Goal: Information Seeking & Learning: Understand process/instructions

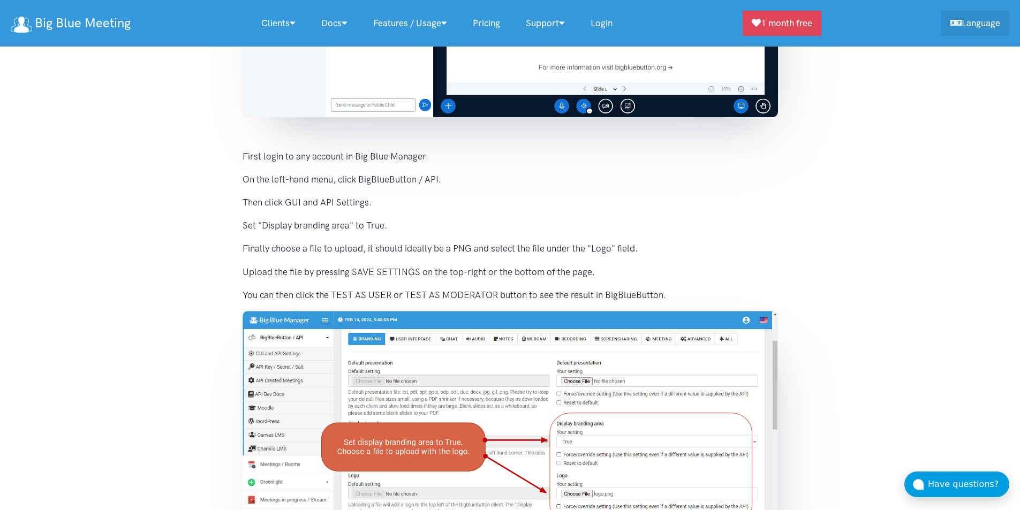
scroll to position [277, 0]
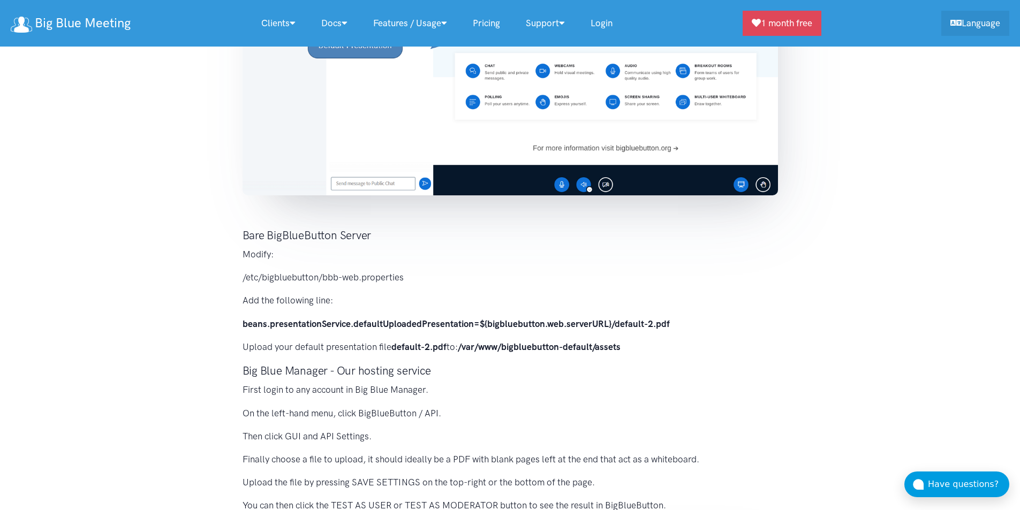
scroll to position [268, 0]
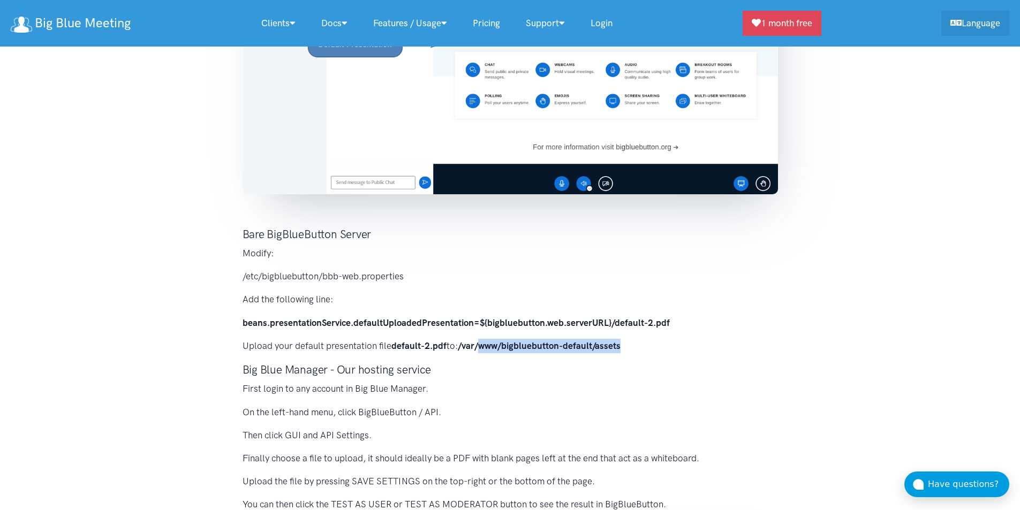
drag, startPoint x: 627, startPoint y: 345, endPoint x: 483, endPoint y: 342, distance: 144.1
click at [483, 342] on p "Upload your default presentation file default-2.pdf to: /var/www/bigbluebutton-…" at bounding box center [511, 346] width 536 height 14
click at [523, 341] on strong "/var/www/bigbluebutton-default/assets" at bounding box center [539, 346] width 163 height 11
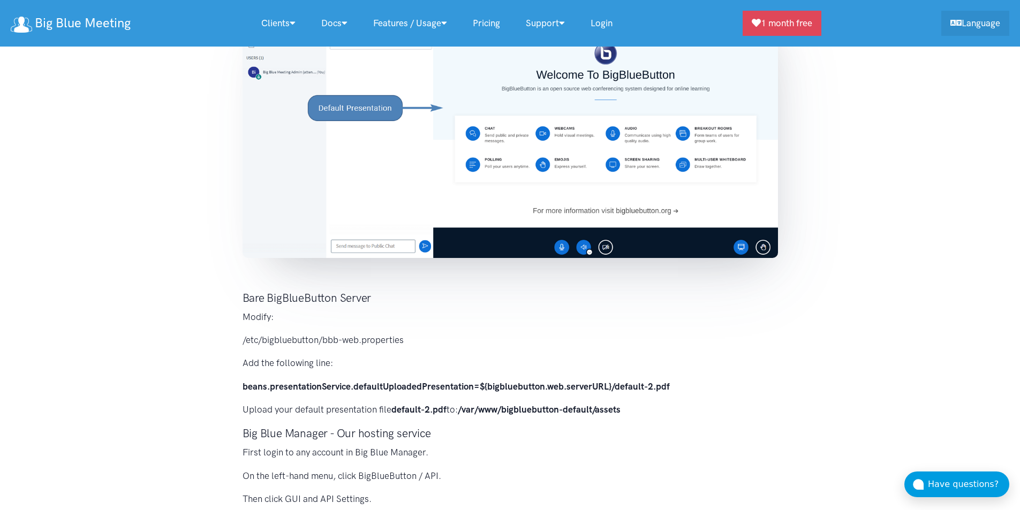
scroll to position [0, 0]
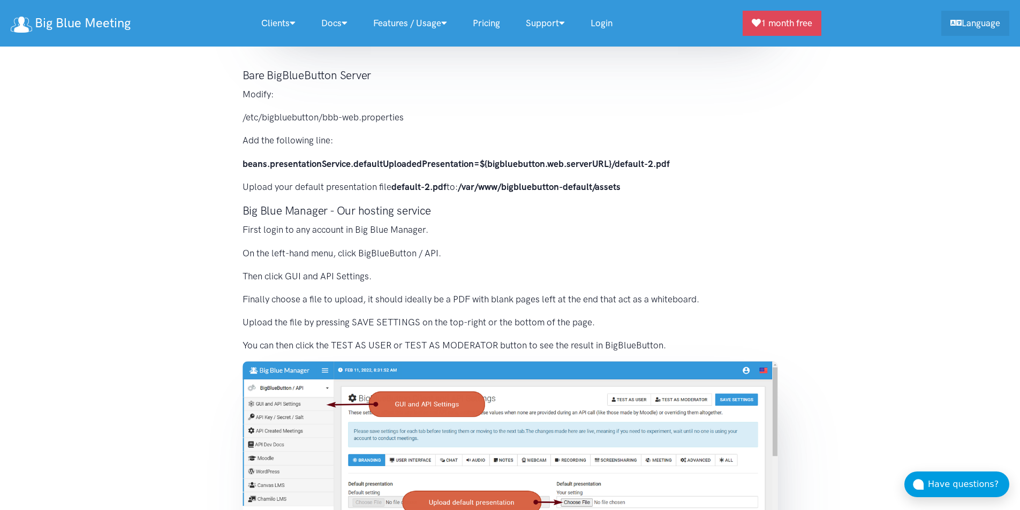
scroll to position [428, 0]
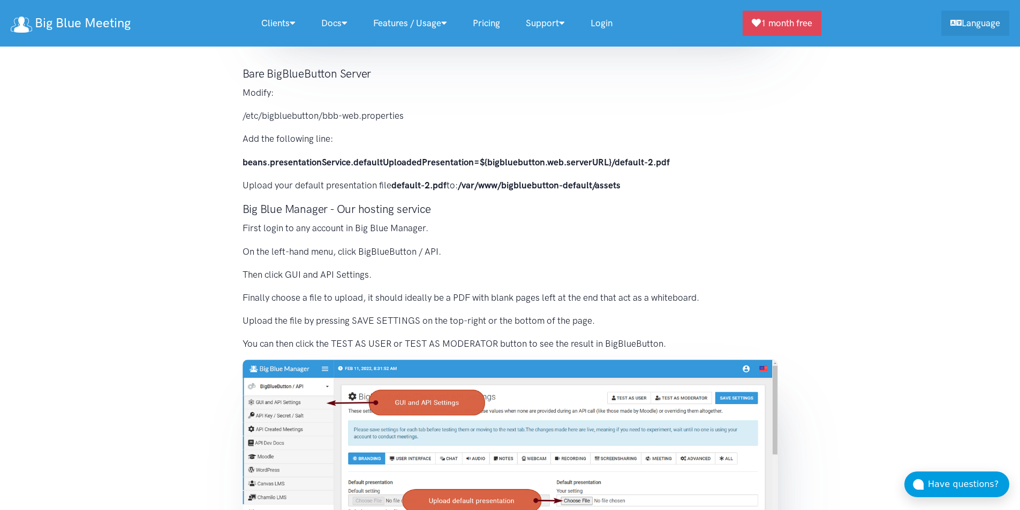
click at [398, 189] on strong "default-2.pdf" at bounding box center [419, 185] width 55 height 11
drag, startPoint x: 394, startPoint y: 187, endPoint x: 447, endPoint y: 187, distance: 53.0
click at [447, 187] on p "Upload your default presentation file default-2.pdf to: /var/www/bigbluebutton-…" at bounding box center [511, 185] width 536 height 14
copy strong "default-2.pdf"
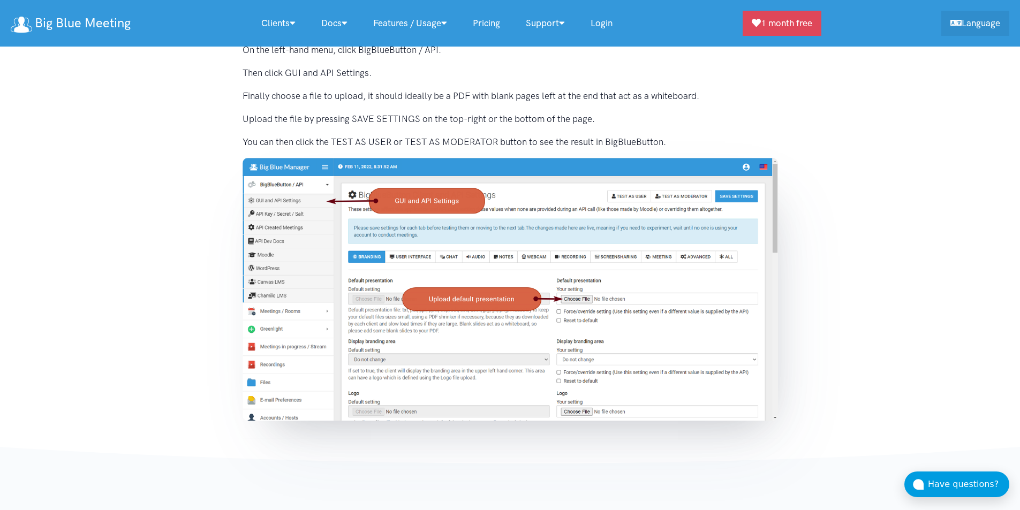
scroll to position [643, 0]
